Goal: Find specific page/section: Find specific page/section

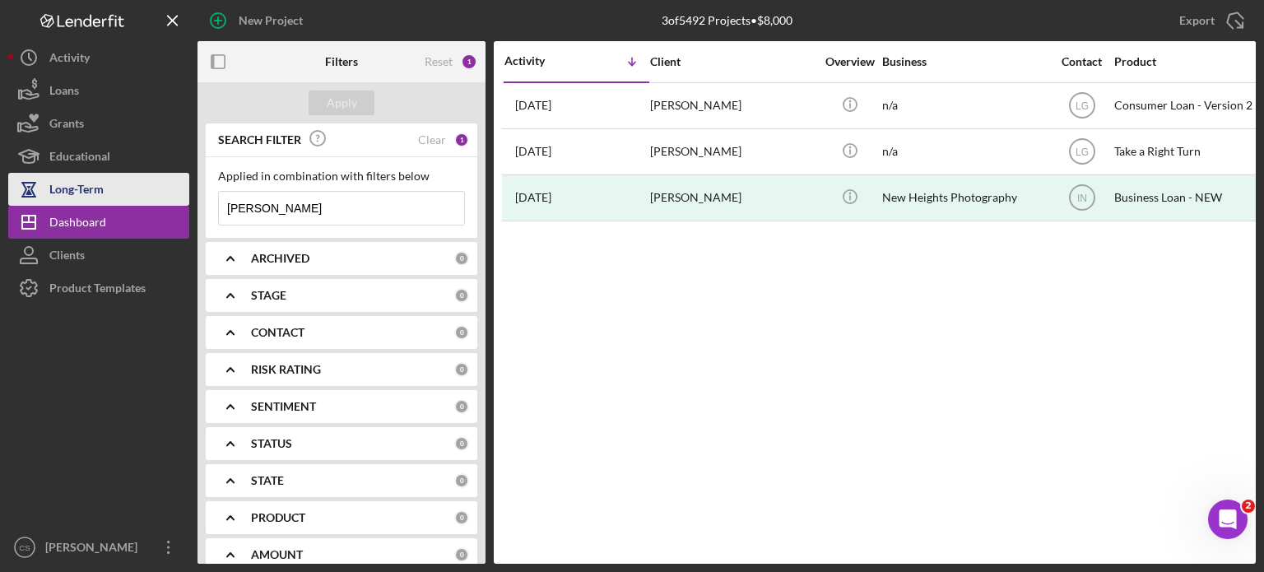
drag, startPoint x: 278, startPoint y: 210, endPoint x: 154, endPoint y: 203, distance: 124.5
click at [154, 203] on div "New Project 3 of 5492 Projects • $8,000 [PERSON_NAME] Export Icon/Export Filter…" at bounding box center [632, 282] width 1248 height 564
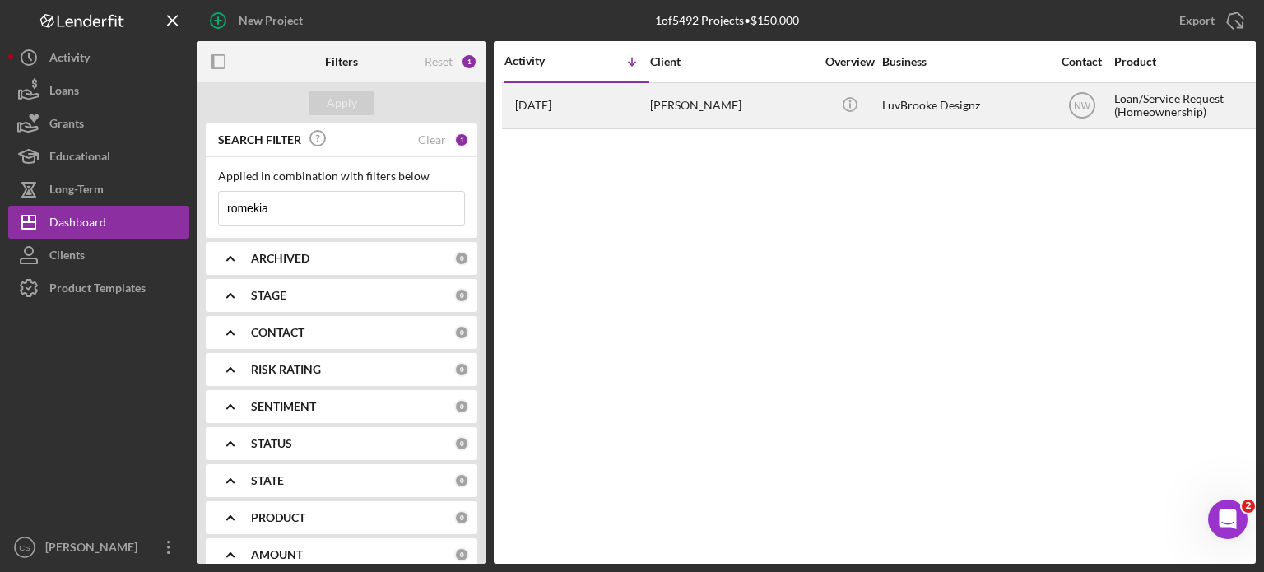
type input "romekia"
click at [551, 108] on time "[DATE]" at bounding box center [533, 105] width 36 height 13
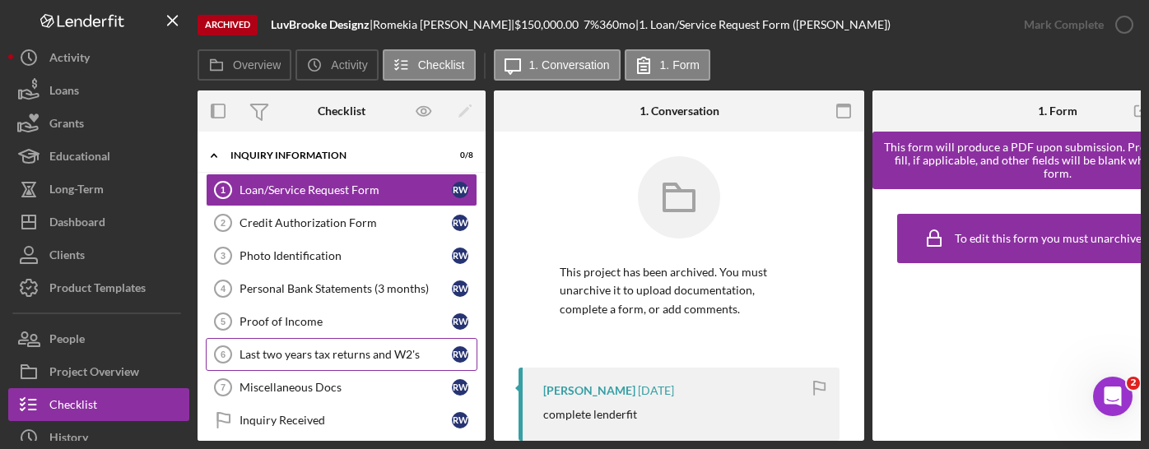
scroll to position [50, 0]
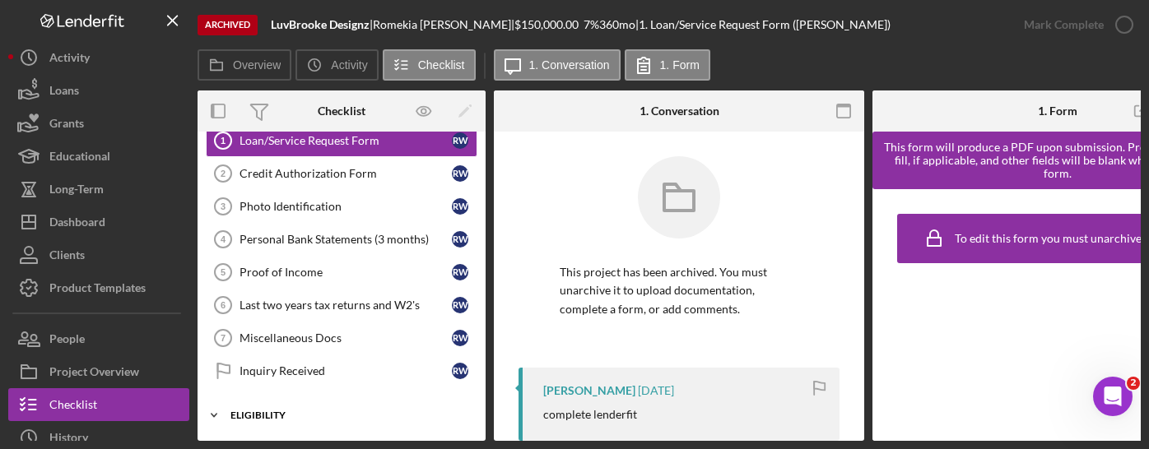
click at [212, 108] on polyline at bounding box center [214, 106] width 5 height 3
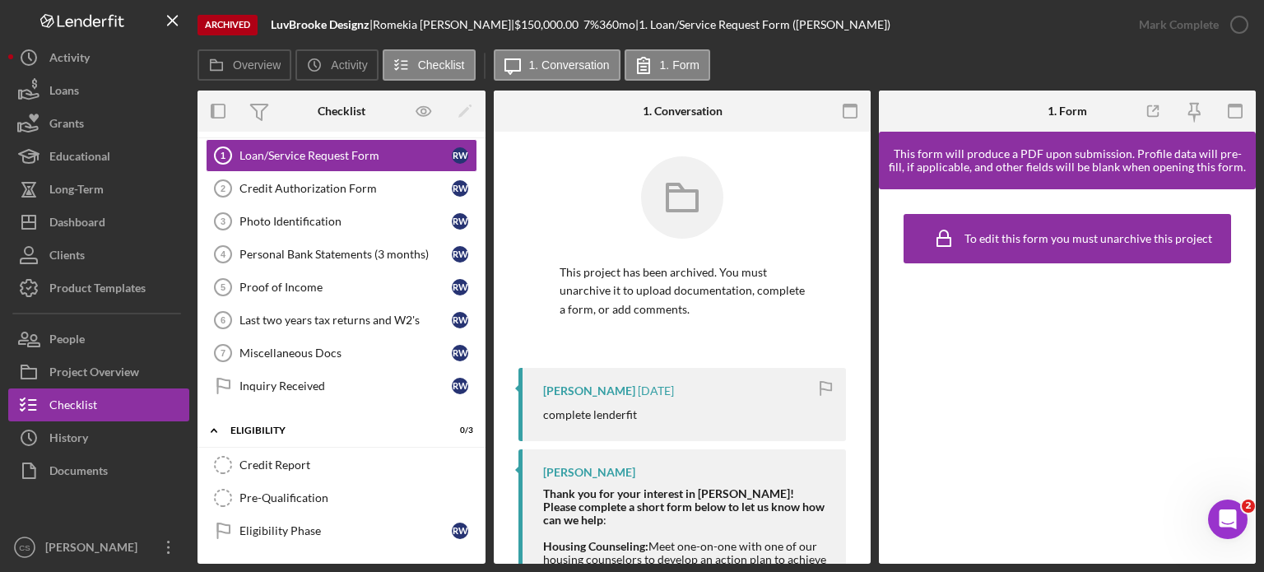
scroll to position [30, 0]
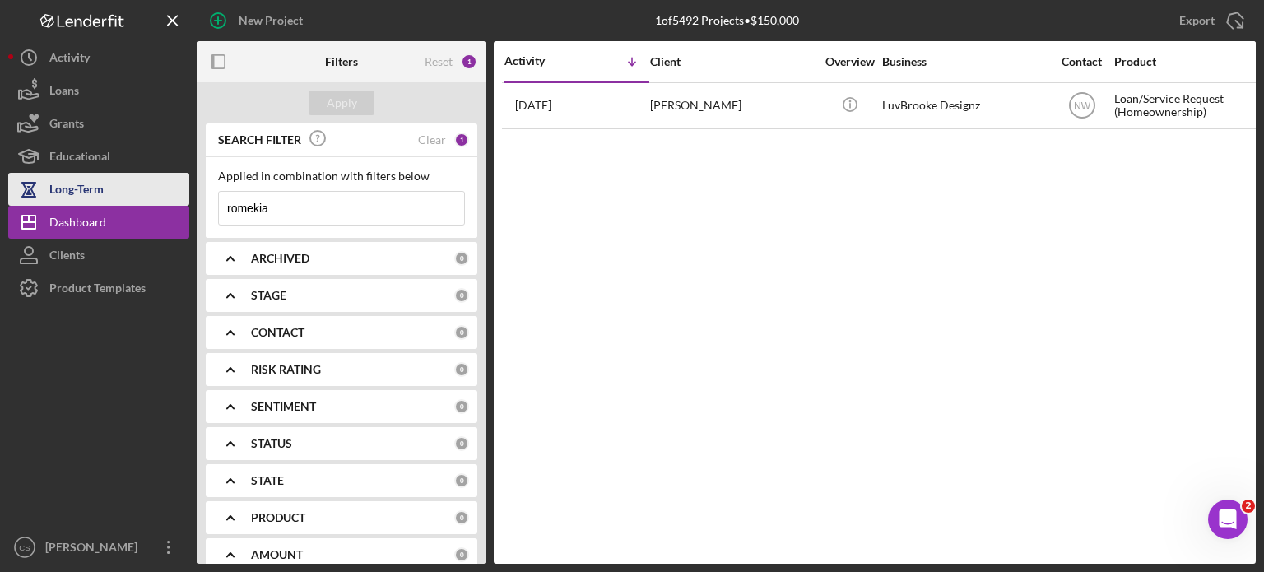
drag, startPoint x: 279, startPoint y: 209, endPoint x: 67, endPoint y: 201, distance: 212.5
click at [67, 201] on div "New Project 1 of 5492 Projects • $150,000 romekia Export Icon/Export Filters Re…" at bounding box center [632, 282] width 1248 height 564
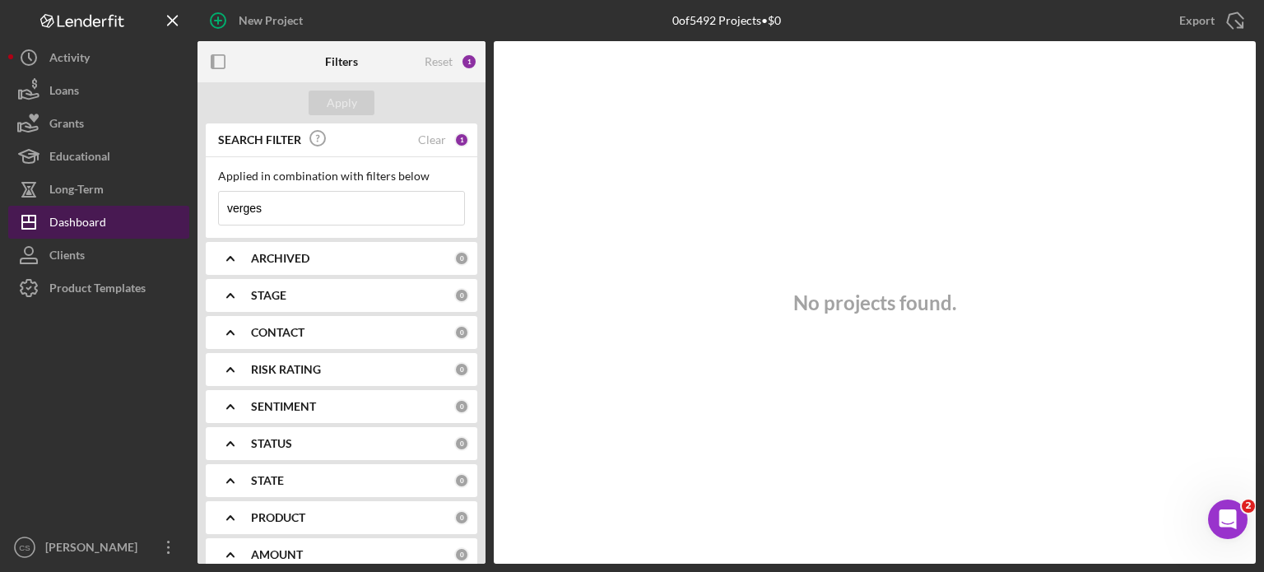
drag, startPoint x: 277, startPoint y: 205, endPoint x: 156, endPoint y: 208, distance: 120.2
click at [156, 208] on div "New Project 0 of 5492 Projects • $0 romekia Export Icon/Export Filters Reset 1 …" at bounding box center [632, 282] width 1248 height 564
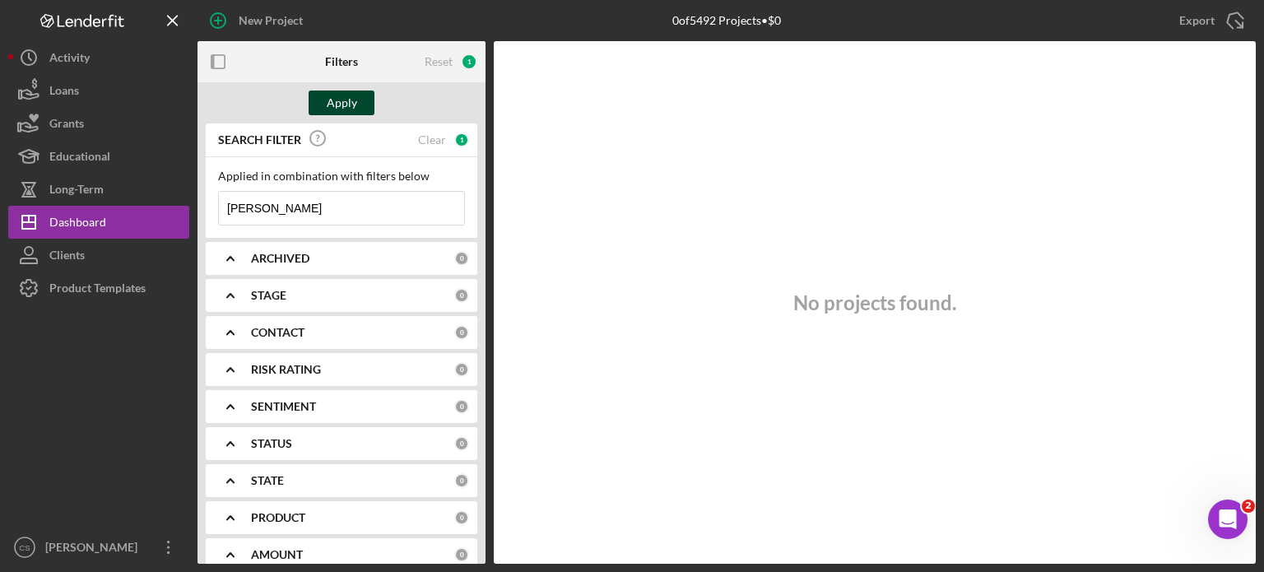
type input "[PERSON_NAME]"
click at [332, 109] on div "Apply" at bounding box center [342, 103] width 30 height 25
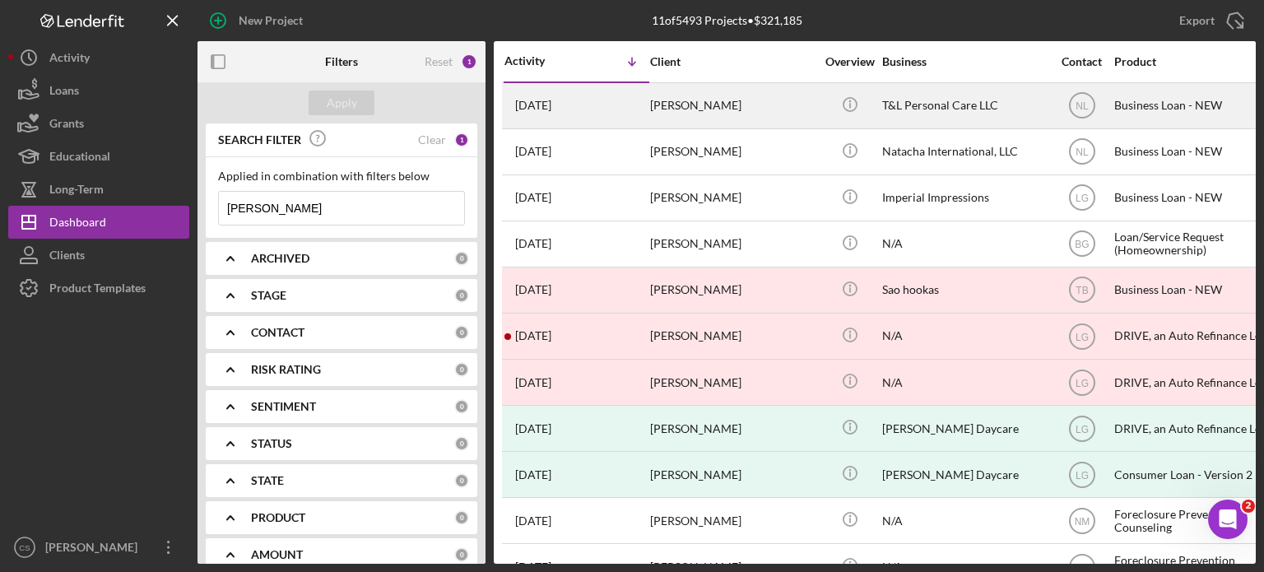
click at [530, 110] on time "[DATE]" at bounding box center [533, 105] width 36 height 13
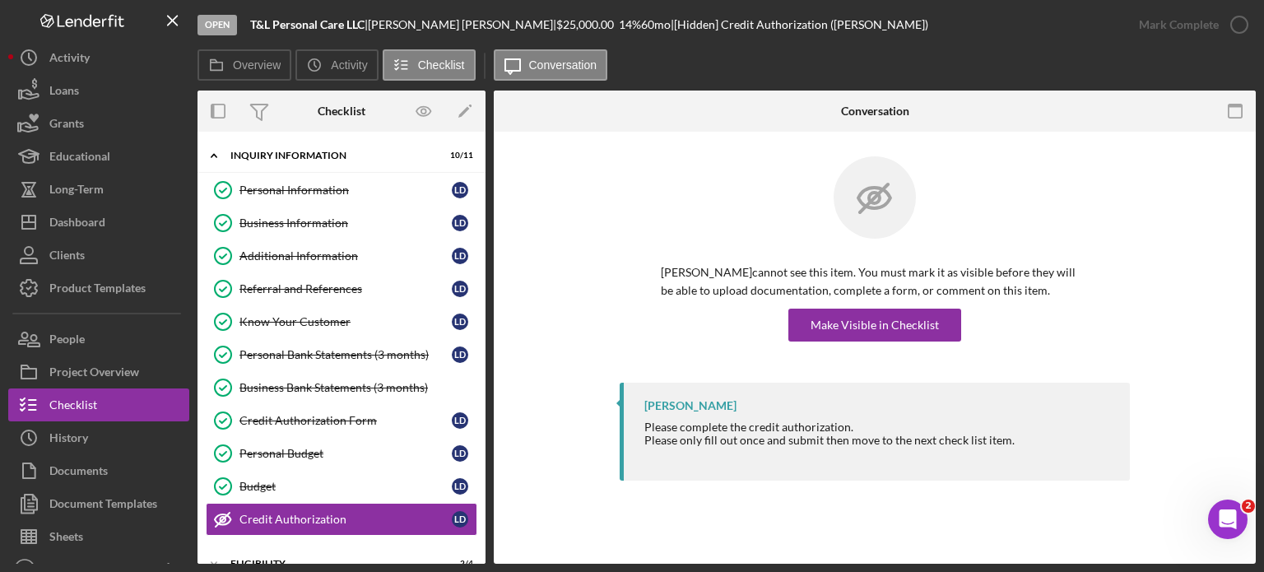
scroll to position [167, 0]
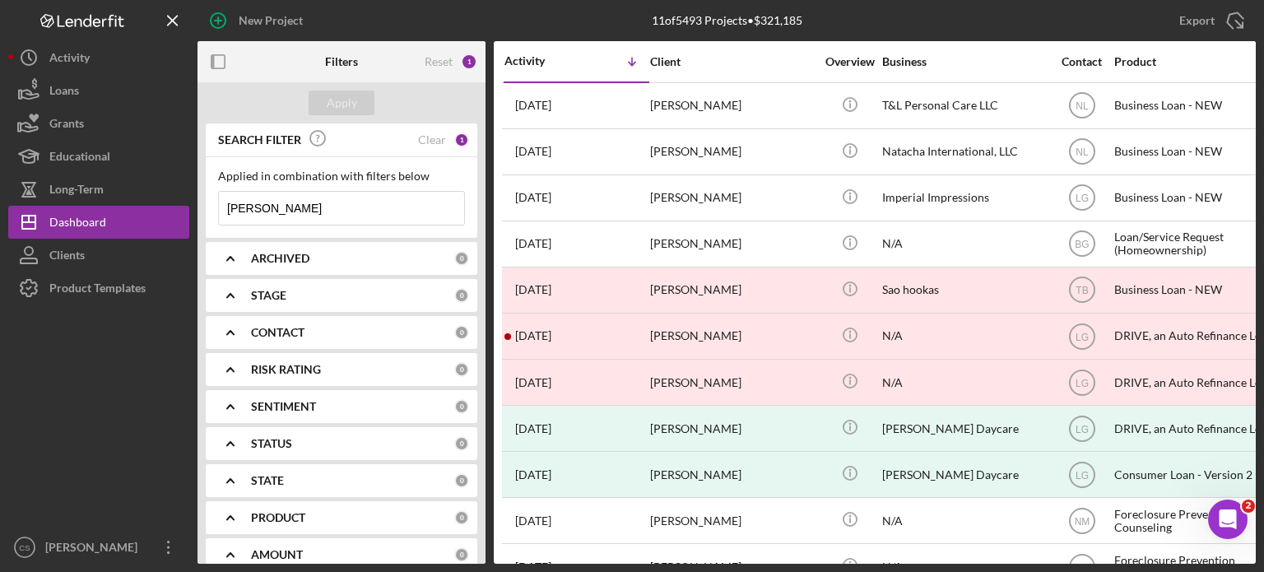
drag, startPoint x: 355, startPoint y: 205, endPoint x: 194, endPoint y: 205, distance: 160.5
click at [194, 205] on div "New Project 11 of 5493 Projects • $321,185 [PERSON_NAME] Export Icon/Export Fil…" at bounding box center [632, 282] width 1248 height 564
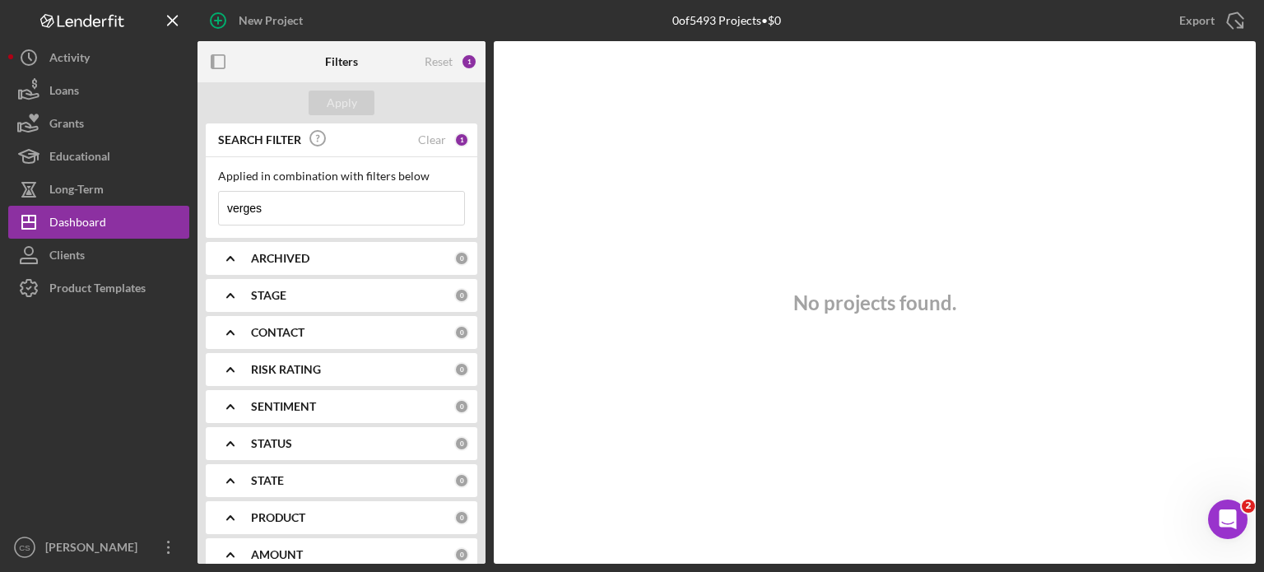
type input "verges"
